Goal: Communication & Community: Answer question/provide support

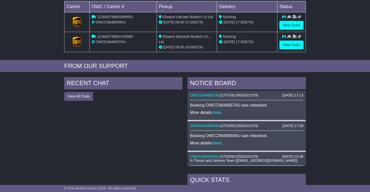
scroll to position [114, 0]
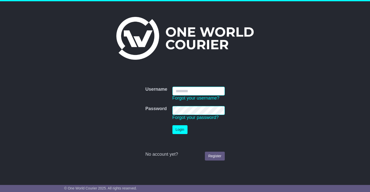
type input "**********"
click at [180, 130] on button "Login" at bounding box center [180, 129] width 15 height 9
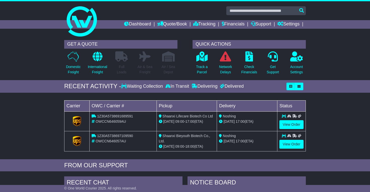
scroll to position [0, 0]
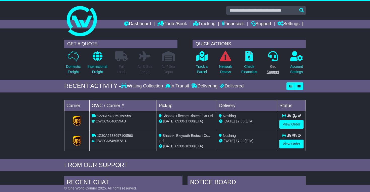
click at [274, 64] on p "Get Support" at bounding box center [273, 69] width 12 height 11
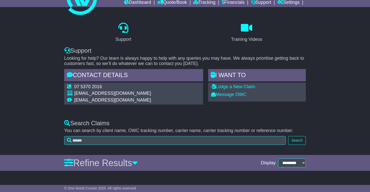
scroll to position [21, 0]
click at [236, 95] on link "Message OWC" at bounding box center [228, 94] width 35 height 5
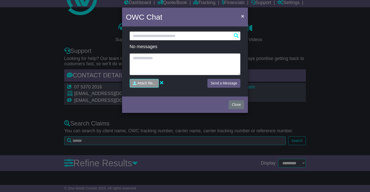
click at [242, 17] on span "×" at bounding box center [242, 16] width 3 height 6
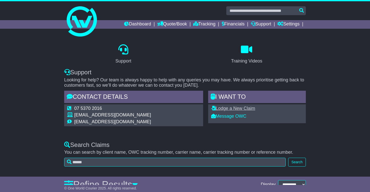
scroll to position [0, 0]
click at [133, 23] on link "Dashboard" at bounding box center [137, 24] width 27 height 9
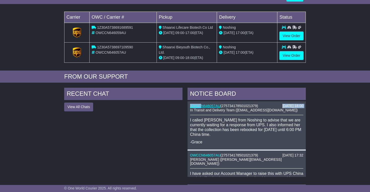
drag, startPoint x: 190, startPoint y: 106, endPoint x: 201, endPoint y: 106, distance: 11.3
click at [201, 106] on div "[DATE] 18:00 OWCCN646057AU ( 275734178501021379 ) In Transit and Delivery Team …" at bounding box center [247, 125] width 118 height 49
click at [212, 104] on link "OWCCN646057AU" at bounding box center [205, 106] width 30 height 4
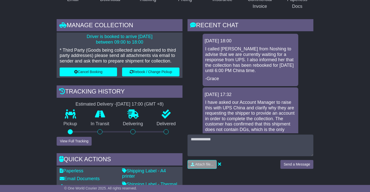
scroll to position [117, 0]
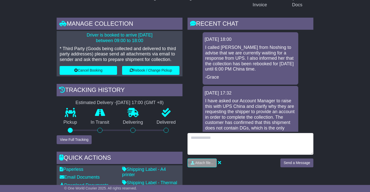
click at [206, 137] on textarea at bounding box center [251, 144] width 126 height 22
type textarea "**********"
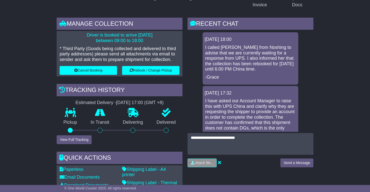
click at [296, 163] on button "Send a Message" at bounding box center [297, 163] width 33 height 9
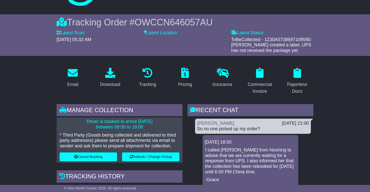
scroll to position [29, 0]
